Goal: Transaction & Acquisition: Purchase product/service

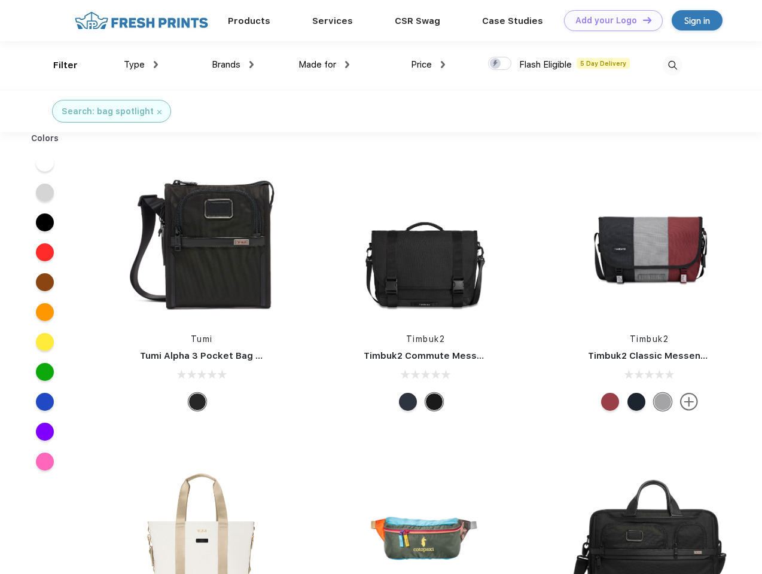
scroll to position [1, 0]
click at [608, 20] on link "Add your Logo Design Tool" at bounding box center [613, 20] width 99 height 21
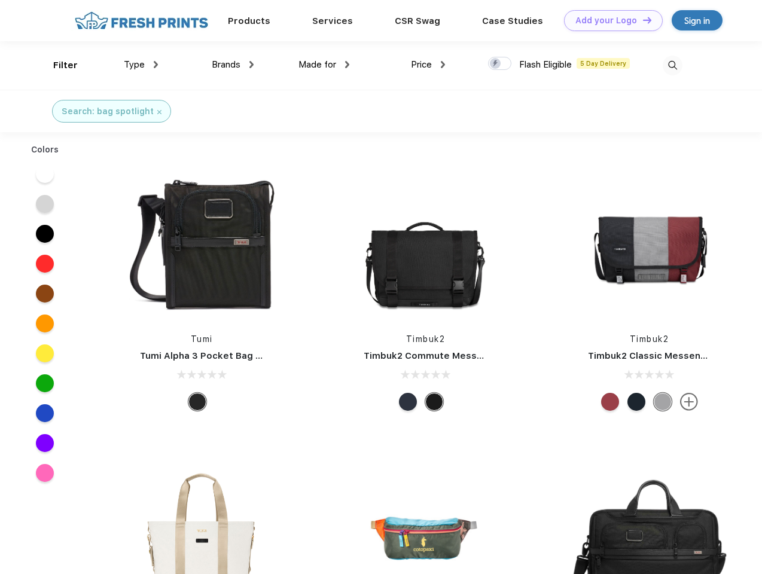
click at [0, 0] on div "Design Tool" at bounding box center [0, 0] width 0 height 0
click at [641, 20] on link "Add your Logo Design Tool" at bounding box center [613, 20] width 99 height 21
click at [57, 65] on div "Filter" at bounding box center [65, 66] width 25 height 14
click at [141, 65] on span "Type" at bounding box center [134, 64] width 21 height 11
click at [233, 65] on span "Brands" at bounding box center [226, 64] width 29 height 11
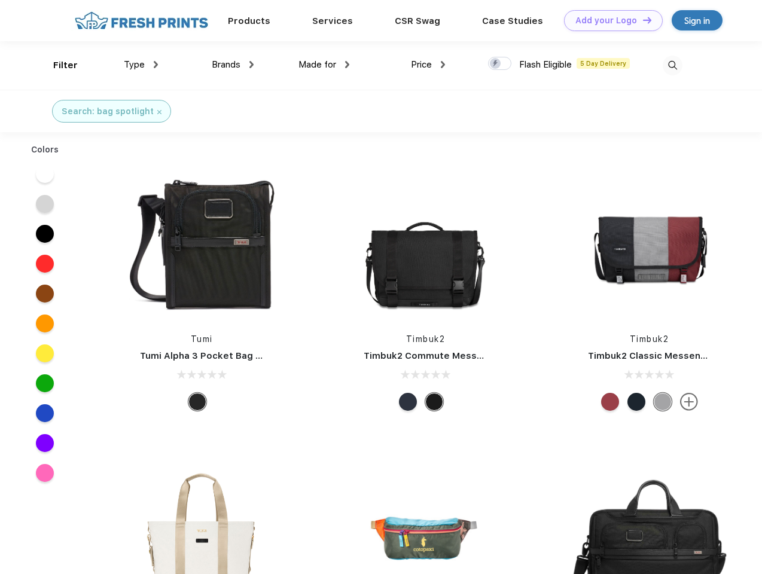
click at [324, 65] on span "Made for" at bounding box center [317, 64] width 38 height 11
click at [428, 65] on span "Price" at bounding box center [421, 64] width 21 height 11
click at [500, 64] on div at bounding box center [499, 63] width 23 height 13
click at [496, 64] on input "checkbox" at bounding box center [492, 60] width 8 height 8
click at [672, 65] on img at bounding box center [672, 66] width 20 height 20
